Goal: Task Accomplishment & Management: Manage account settings

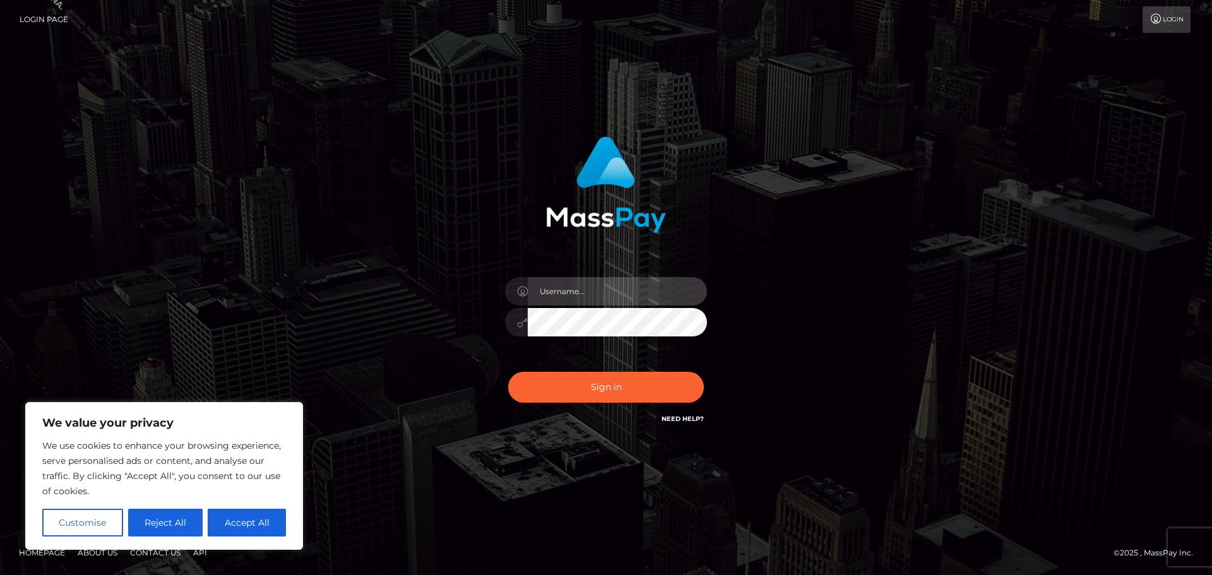
click at [554, 287] on input "text" at bounding box center [617, 291] width 179 height 28
type input "Philip.Silversocial"
click at [508, 372] on button "Sign in" at bounding box center [606, 387] width 196 height 31
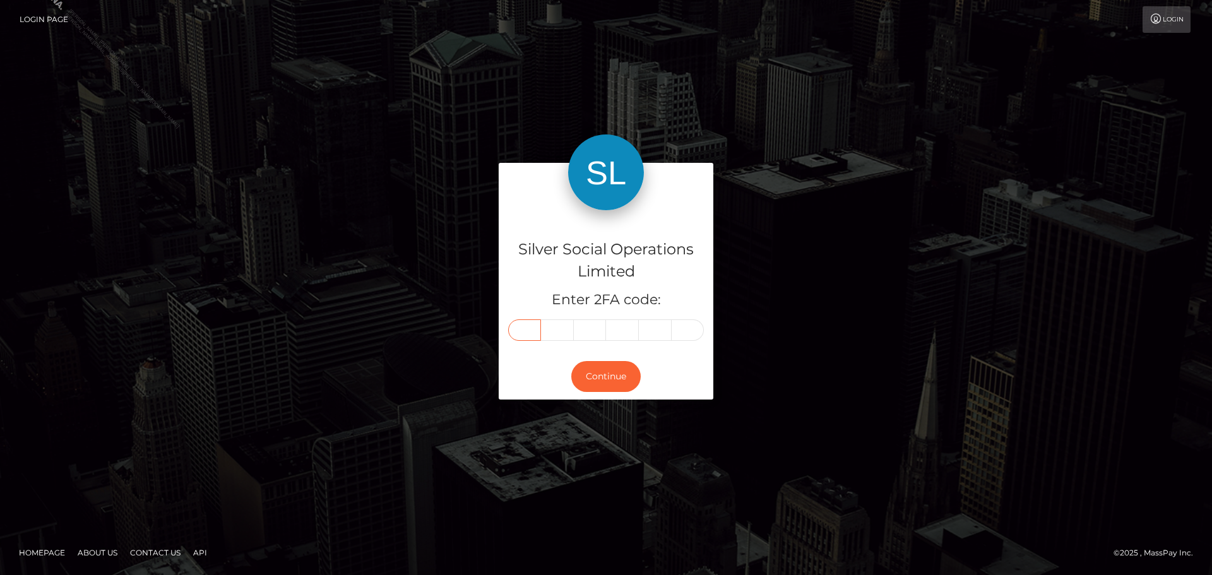
click at [538, 328] on input "text" at bounding box center [524, 329] width 33 height 21
type input "5"
type input "1"
type input "7"
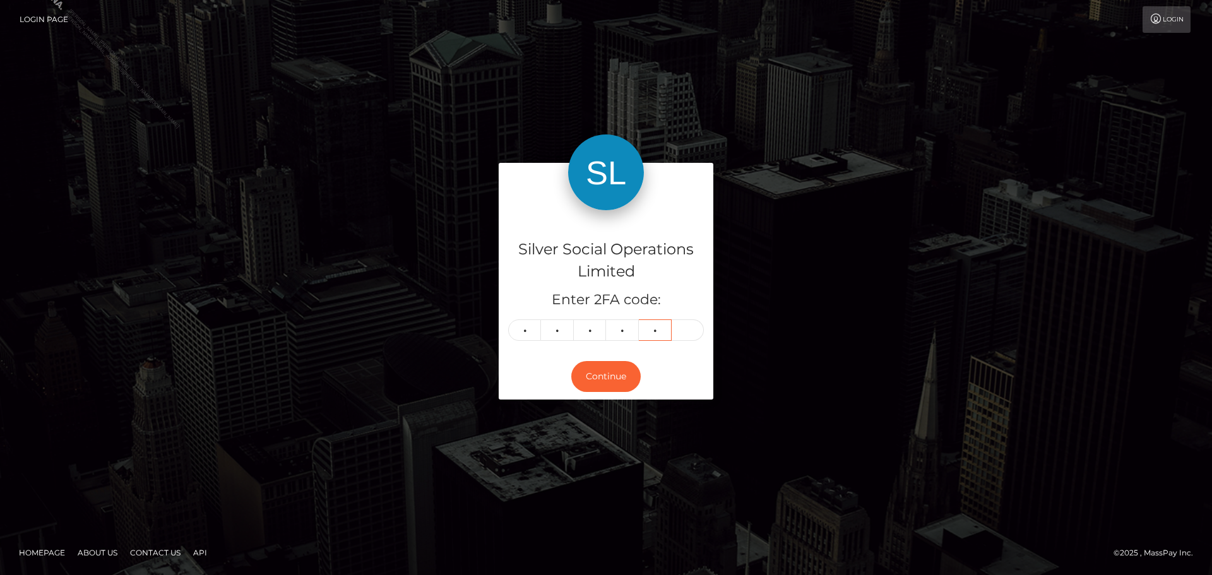
type input "6"
type input "5"
click at [758, 246] on div "Silver Social Operations Limited Enter 2FA code: 5 1 1 7 6 5 511765 Continue" at bounding box center [606, 287] width 720 height 249
